Goal: Check status: Check status

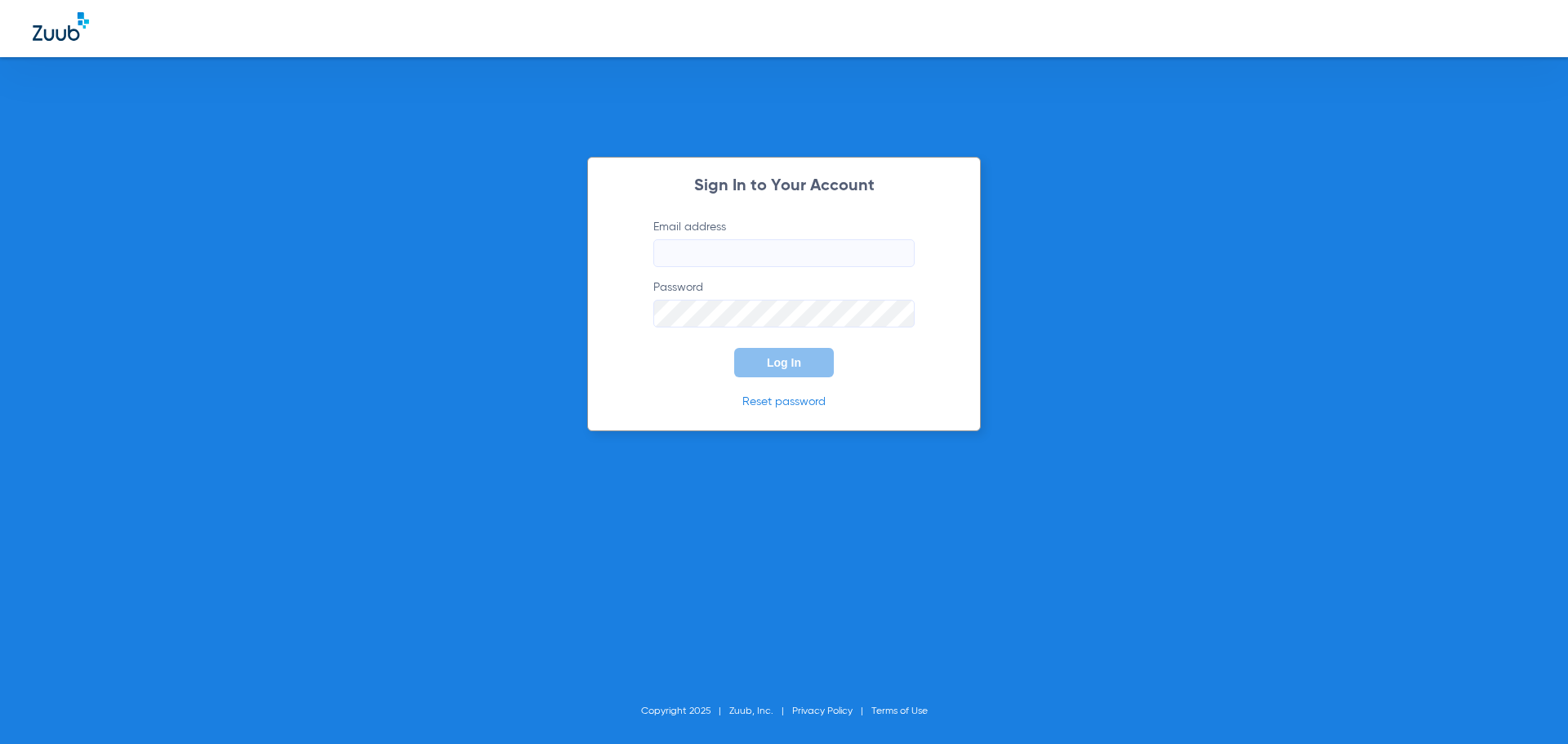
click at [807, 262] on input "Email address" at bounding box center [784, 253] width 261 height 28
type input "[EMAIL_ADDRESS][DOMAIN_NAME]"
click at [735, 348] on button "Log In" at bounding box center [784, 362] width 100 height 29
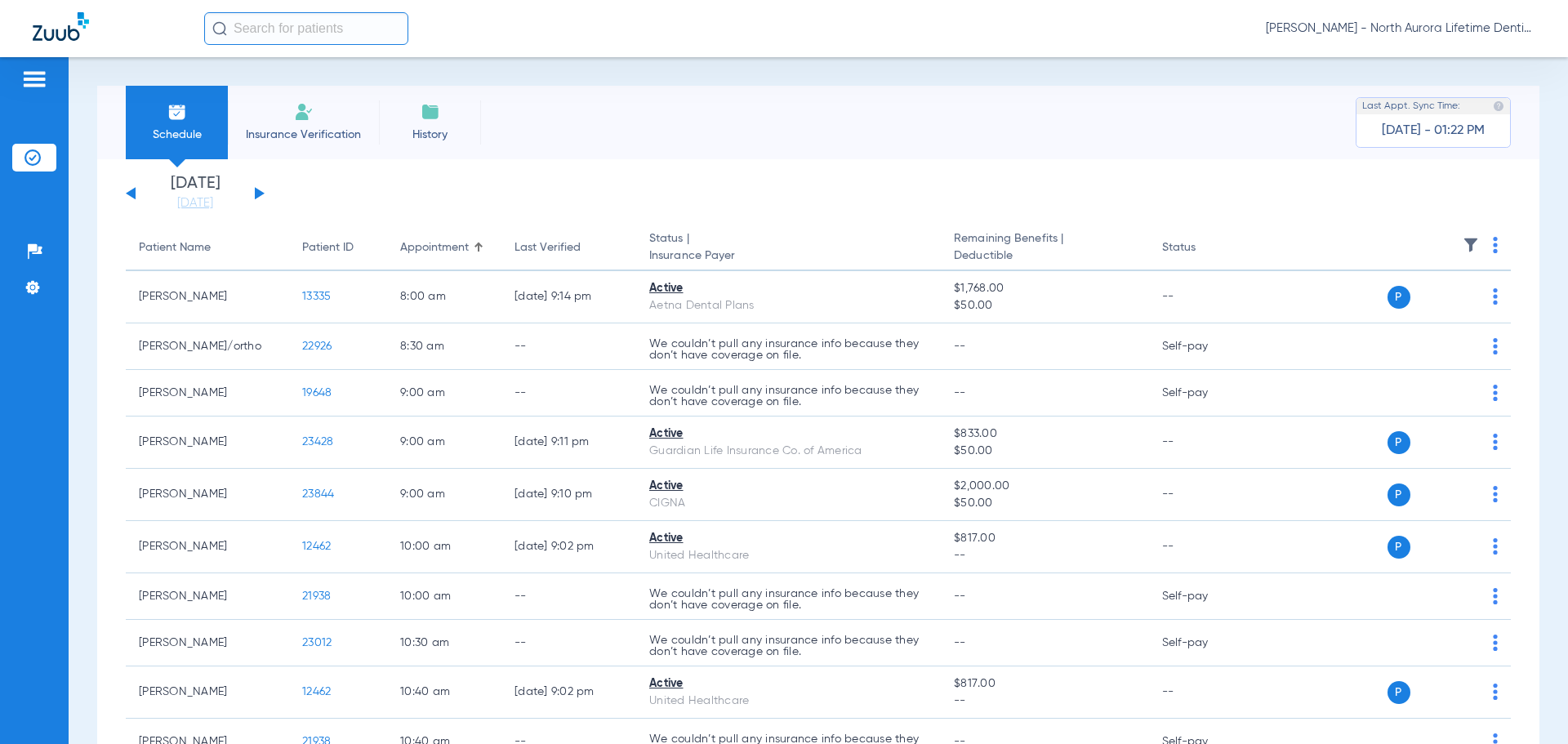
click at [258, 198] on div "[DATE] [DATE] [DATE] [DATE] [DATE] [DATE] [DATE] [DATE] [DATE] [DATE] [DATE] [D…" at bounding box center [195, 193] width 139 height 36
click at [257, 189] on div "[DATE] [DATE] [DATE] [DATE] [DATE] [DATE] [DATE] [DATE] [DATE] [DATE] [DATE] [D…" at bounding box center [195, 193] width 139 height 36
click at [260, 194] on button at bounding box center [260, 193] width 10 height 12
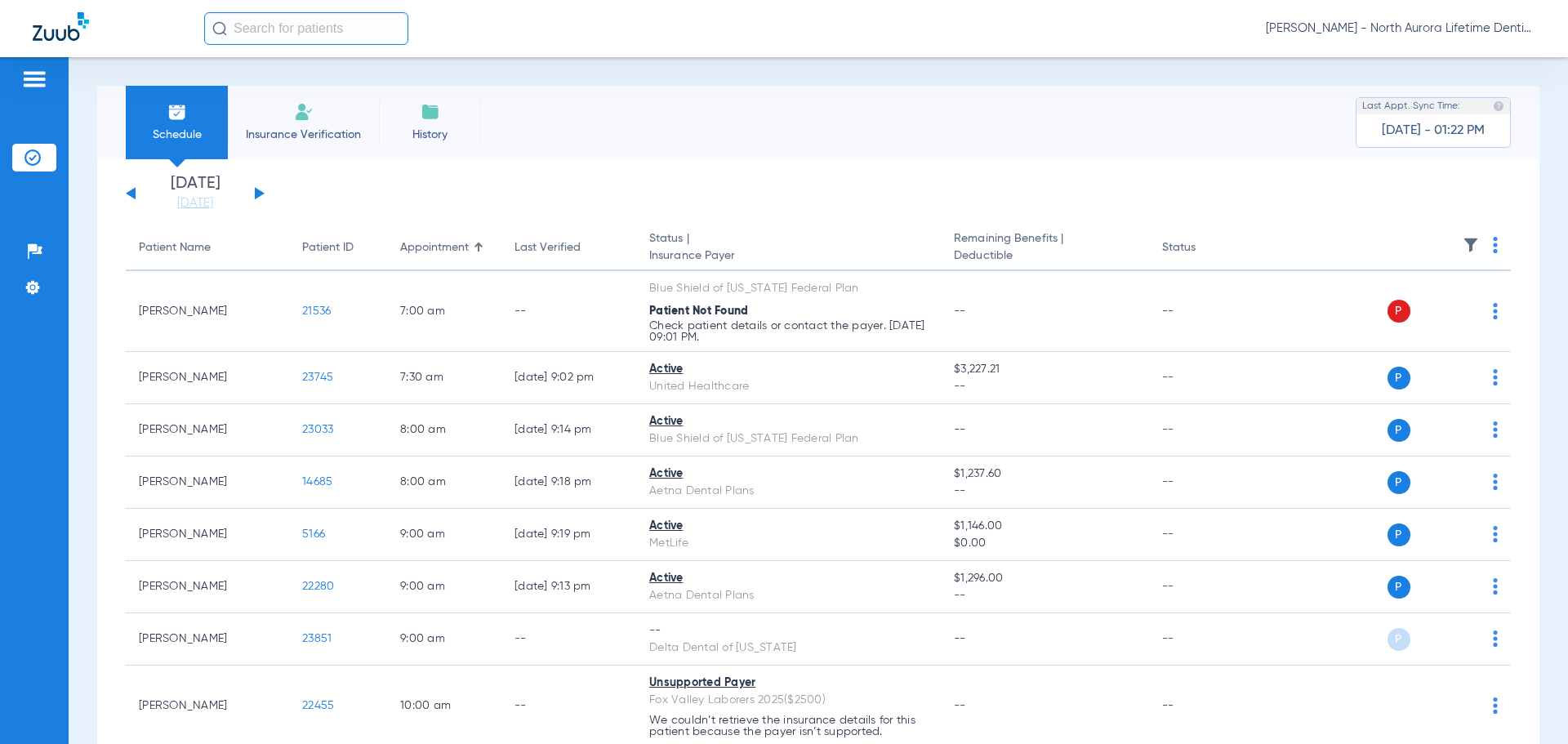
click at [260, 194] on button at bounding box center [260, 193] width 10 height 12
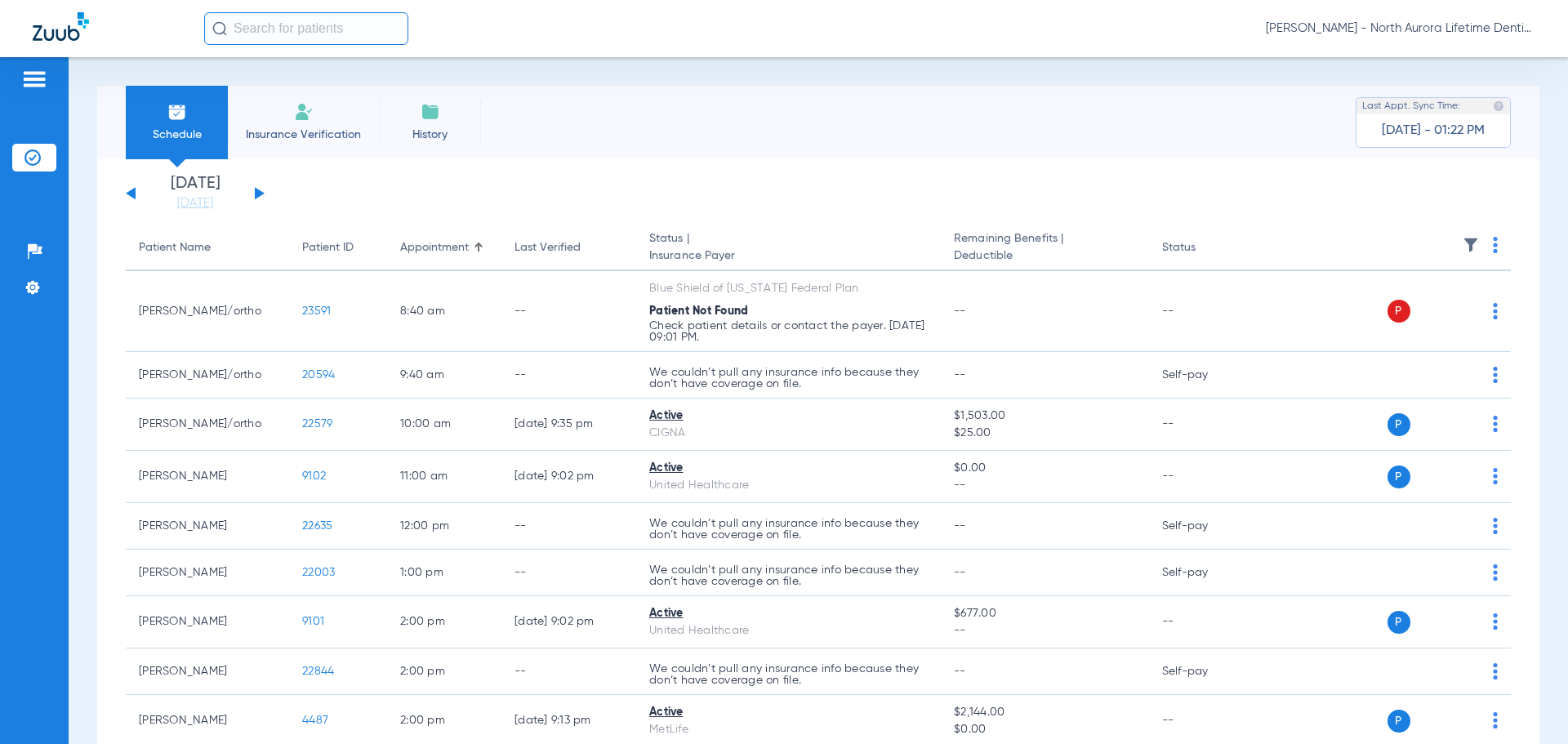
click at [258, 191] on button at bounding box center [260, 193] width 10 height 12
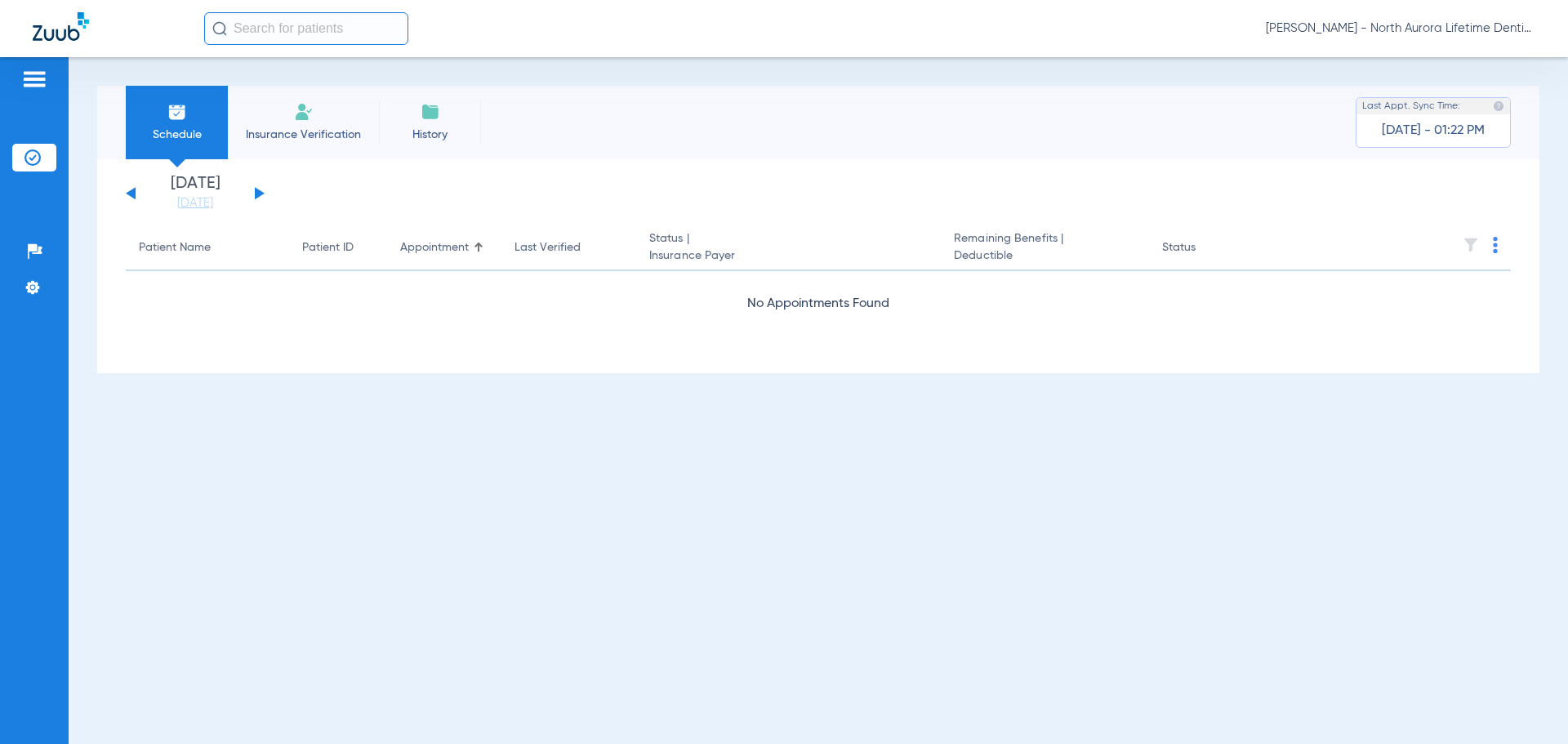
click at [258, 191] on button at bounding box center [260, 193] width 10 height 12
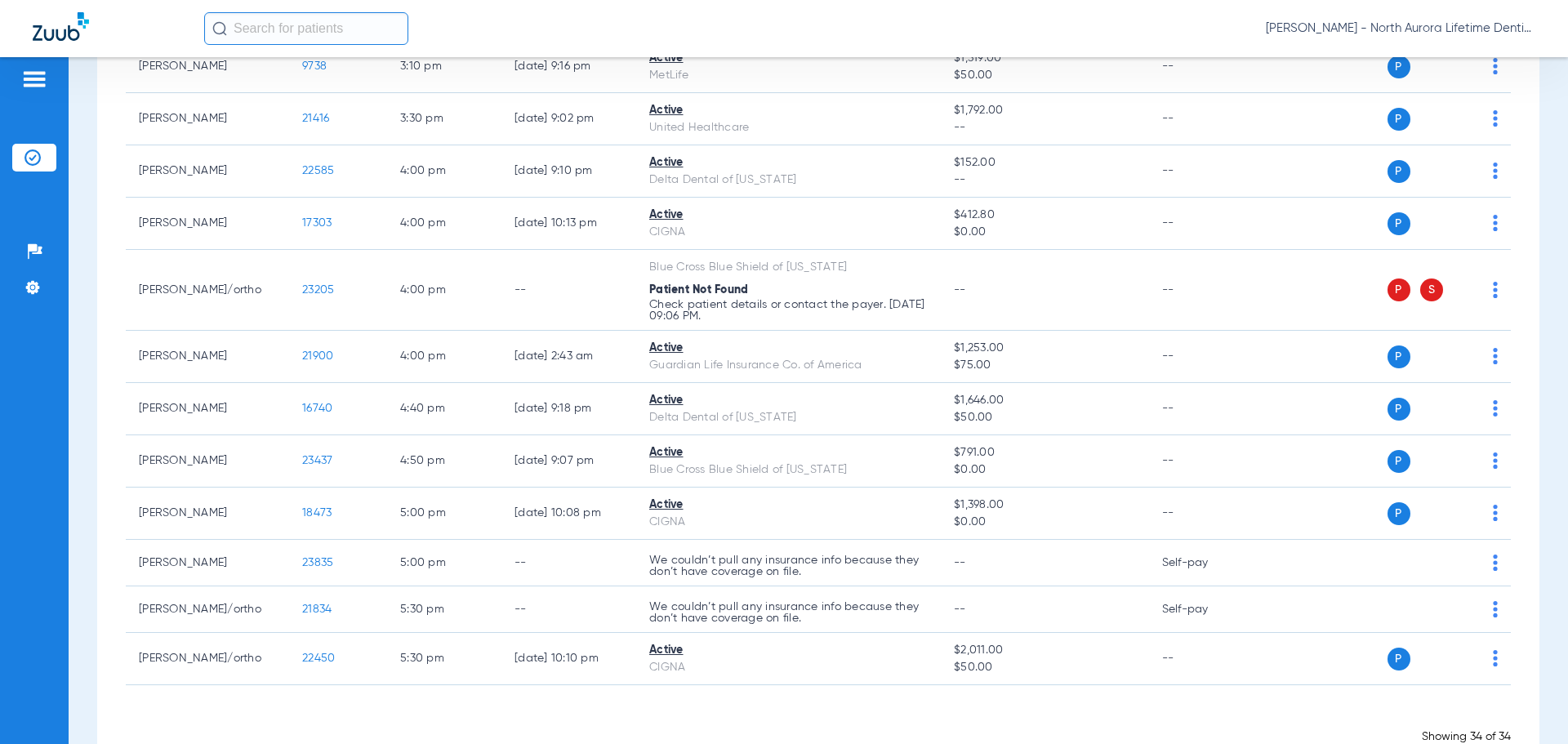
scroll to position [1438, 0]
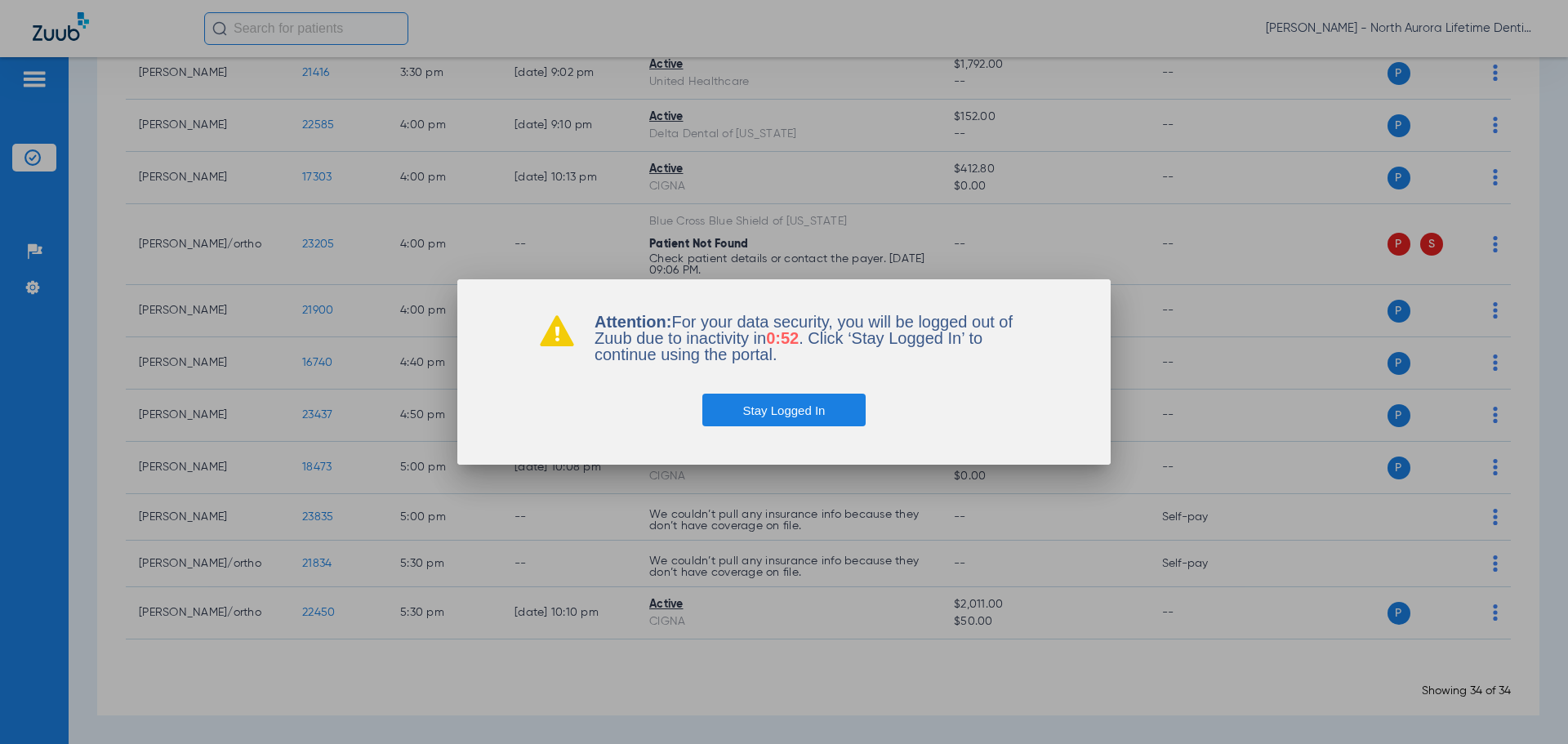
click at [766, 422] on button "Stay Logged In" at bounding box center [784, 411] width 164 height 33
